Goal: Task Accomplishment & Management: Use online tool/utility

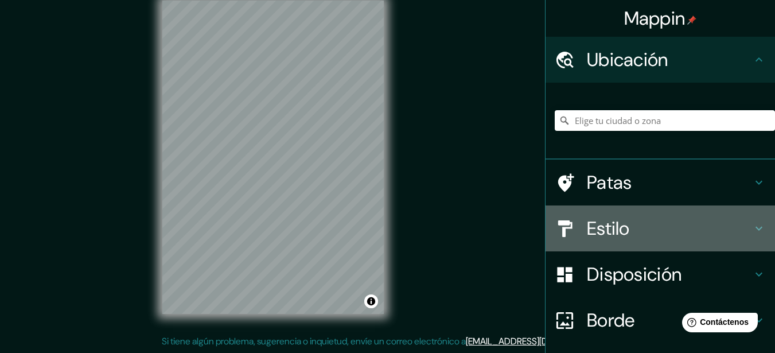
click at [686, 227] on h4 "Estilo" at bounding box center [669, 228] width 165 height 23
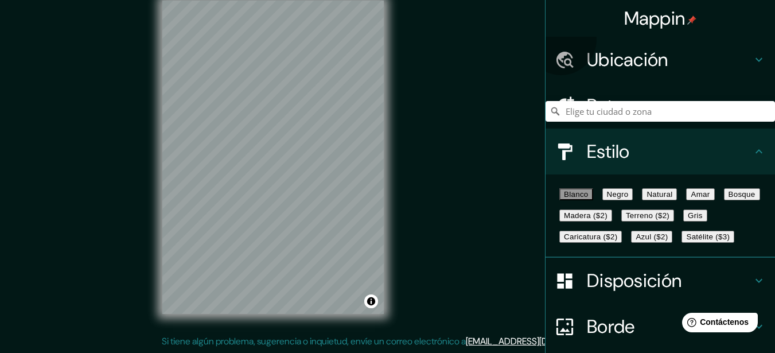
click at [627, 193] on font "Negro" at bounding box center [618, 194] width 22 height 9
click at [677, 200] on button "Natural" at bounding box center [659, 194] width 35 height 12
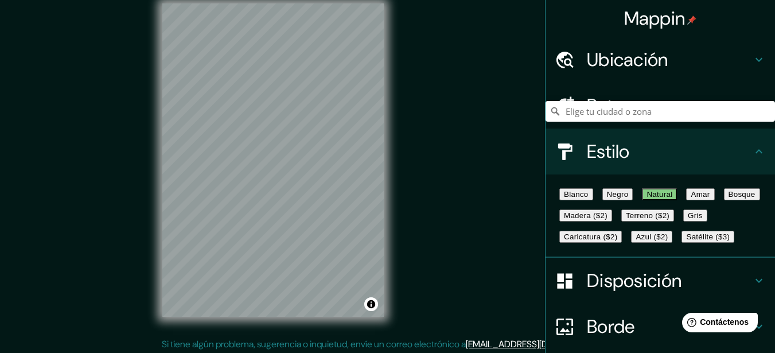
scroll to position [13, 0]
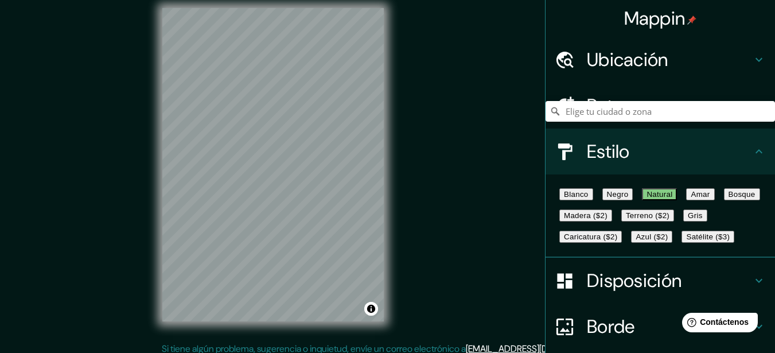
click at [690, 198] on font "Amar" at bounding box center [699, 194] width 19 height 9
click at [728, 198] on font "Bosque" at bounding box center [741, 194] width 27 height 9
click at [694, 247] on div "Blanco Negro Natural Amar Bosque Madera ($2) Terreno ($2) Gris Caricatura ($2) …" at bounding box center [664, 215] width 220 height 64
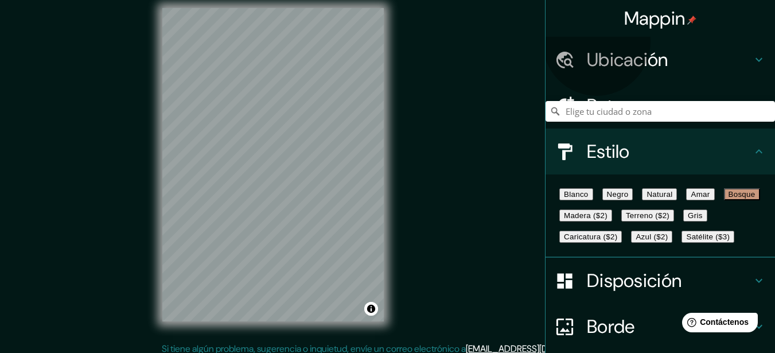
click at [607, 220] on font "Madera ($2)" at bounding box center [586, 215] width 44 height 9
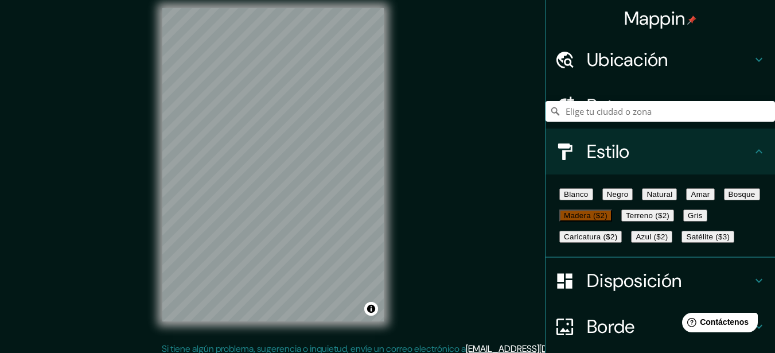
click at [626, 220] on font "Terreno ($2)" at bounding box center [648, 215] width 44 height 9
click at [688, 220] on font "Gris" at bounding box center [695, 215] width 15 height 9
click at [612, 243] on button "Caricatura ($2)" at bounding box center [590, 237] width 63 height 12
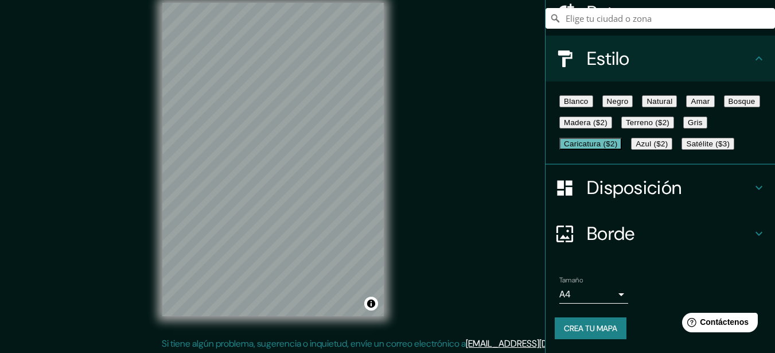
scroll to position [20, 0]
